Goal: Register for event/course

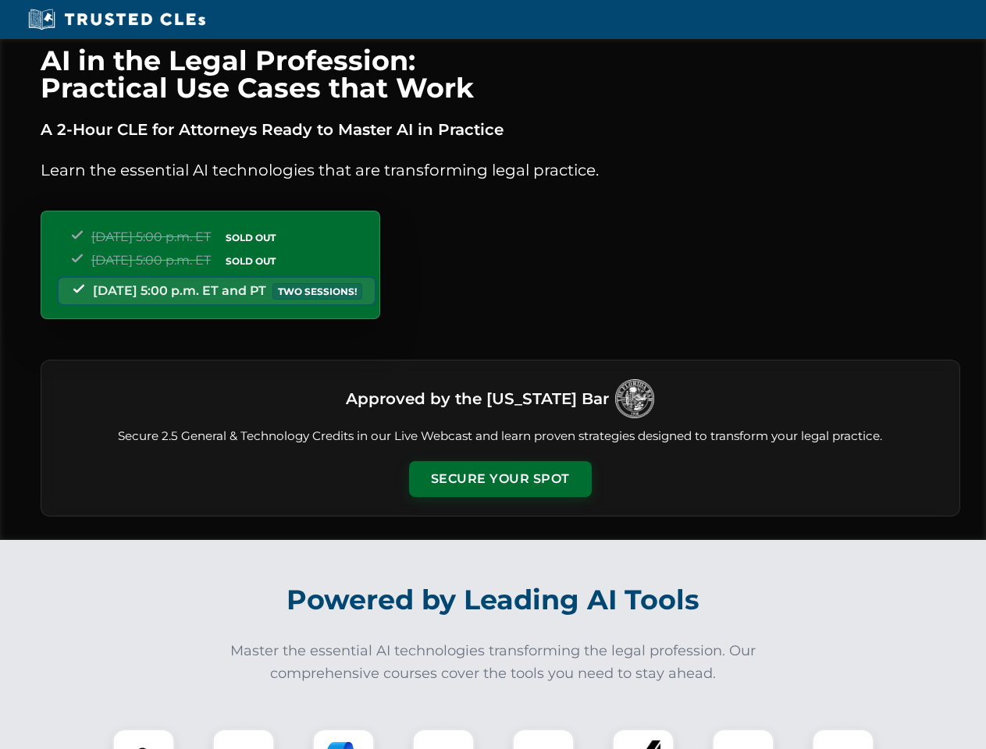
click at [499, 479] on button "Secure Your Spot" at bounding box center [500, 479] width 183 height 36
click at [144, 739] on img at bounding box center [143, 759] width 45 height 45
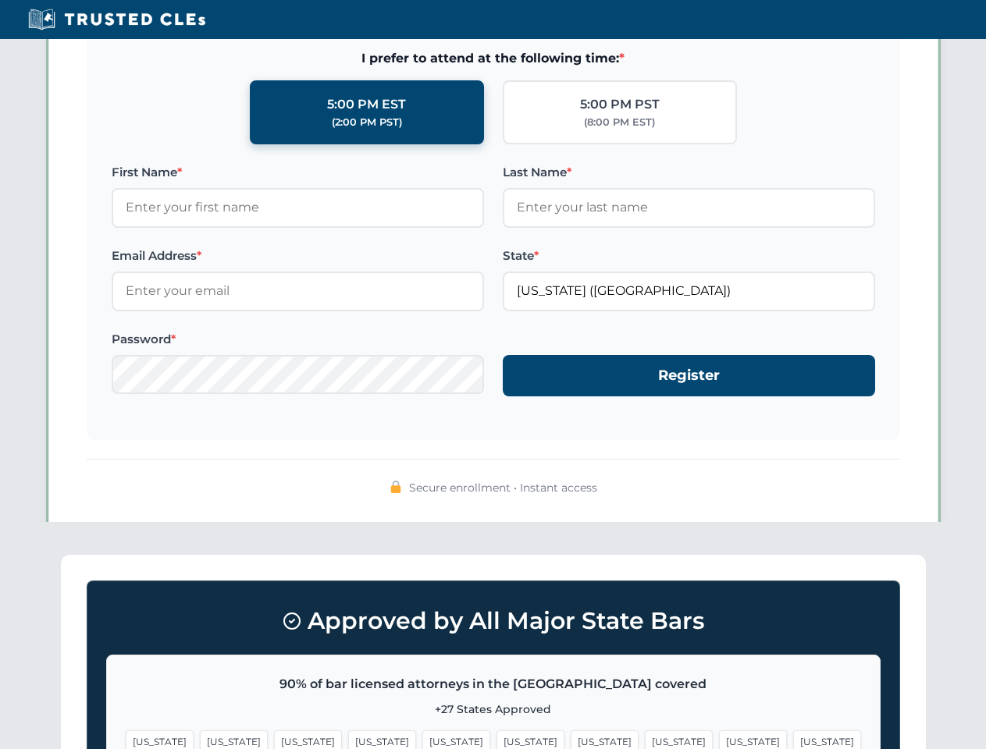
click at [570, 739] on span "[US_STATE]" at bounding box center [604, 741] width 68 height 23
click at [719, 739] on span "[US_STATE]" at bounding box center [753, 741] width 68 height 23
